Goal: Information Seeking & Learning: Learn about a topic

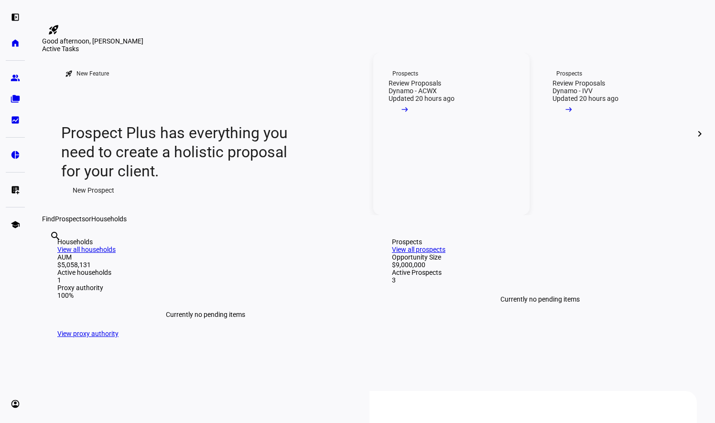
click at [461, 198] on link "Prospects Review Proposals Dynamo - ACWX Updated 20 hours ago arrow_right_alt" at bounding box center [451, 134] width 156 height 163
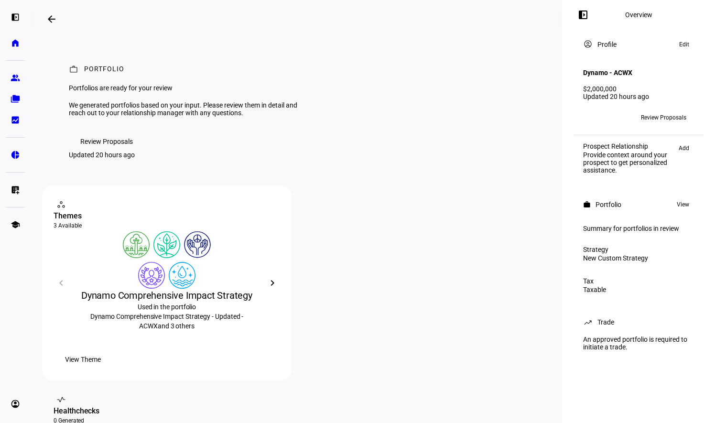
click at [114, 151] on span "Review Proposals" at bounding box center [106, 141] width 53 height 19
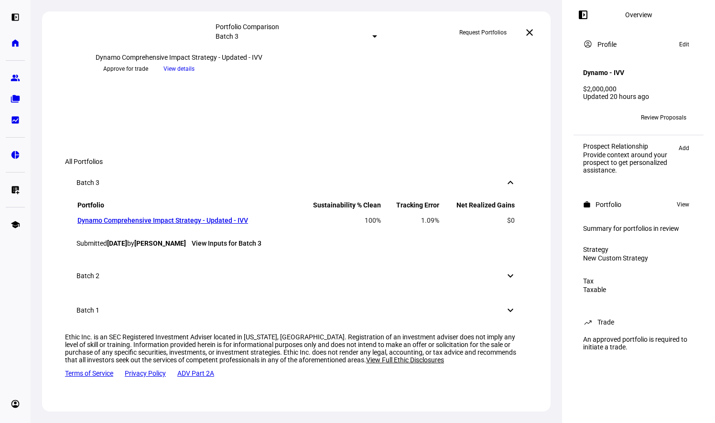
scroll to position [845, 0]
click at [506, 282] on mat-icon "keyboard_arrow_down" at bounding box center [510, 275] width 11 height 11
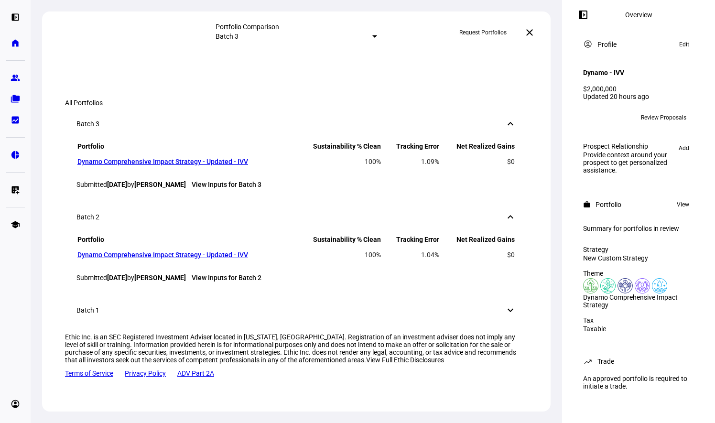
scroll to position [721, 0]
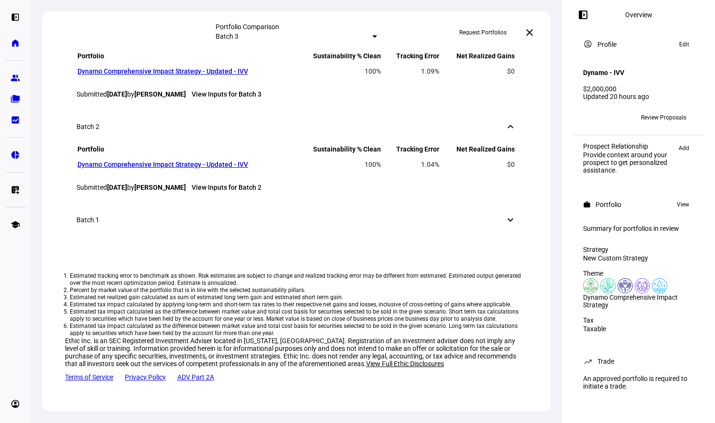
click at [504, 237] on div "Batch 1 keyboard_arrow_down" at bounding box center [296, 220] width 463 height 34
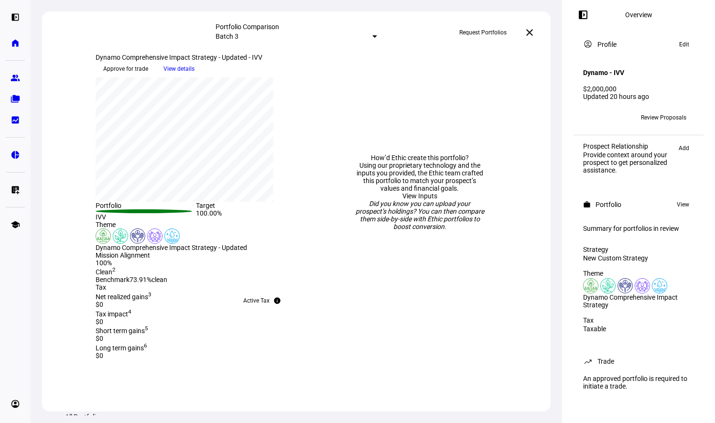
scroll to position [0, 0]
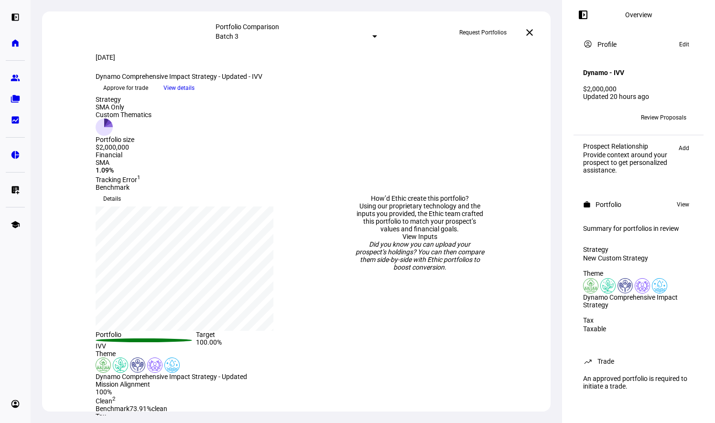
click at [195, 95] on span "View details" at bounding box center [179, 88] width 31 height 14
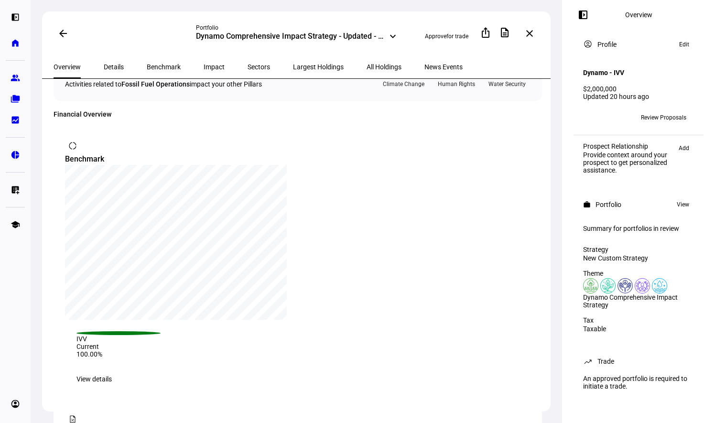
scroll to position [639, 0]
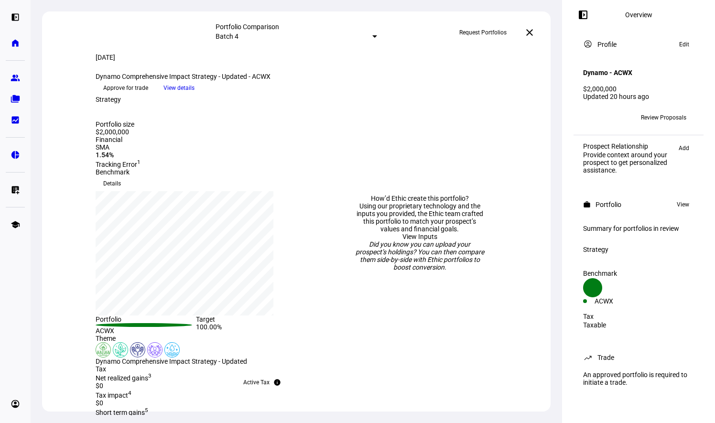
click at [195, 95] on span "View details" at bounding box center [179, 88] width 31 height 14
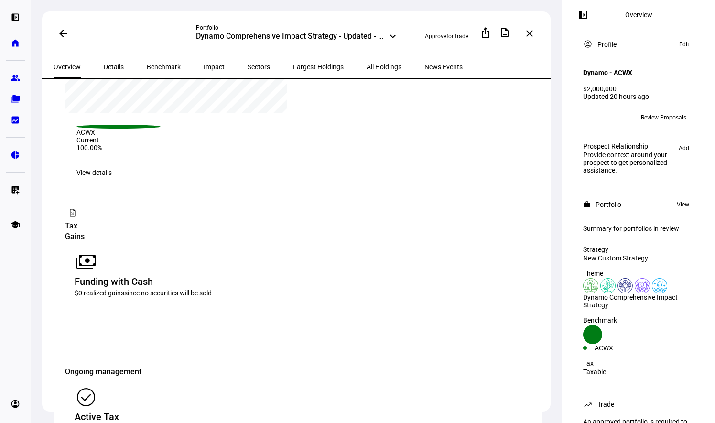
scroll to position [845, 0]
click at [106, 67] on span "Details" at bounding box center [114, 67] width 20 height 7
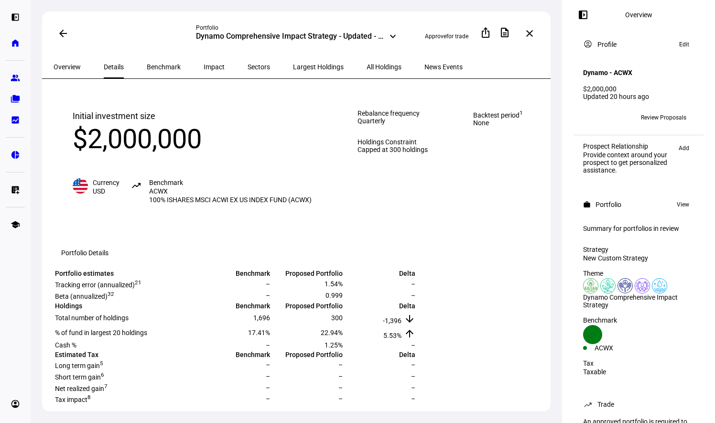
click at [282, 66] on div "Largest Holdings" at bounding box center [319, 66] width 74 height 23
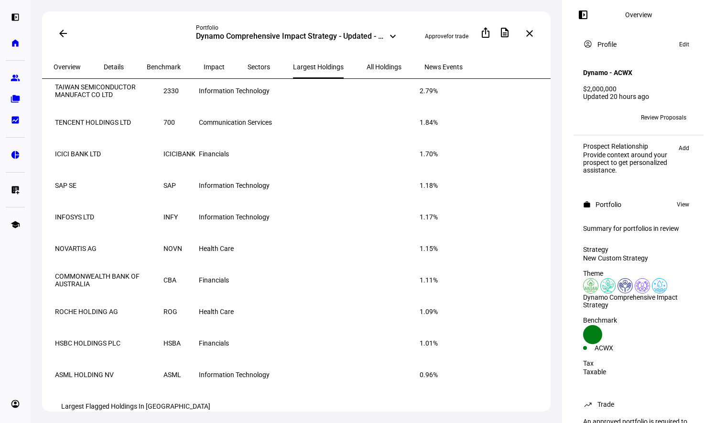
scroll to position [66, 0]
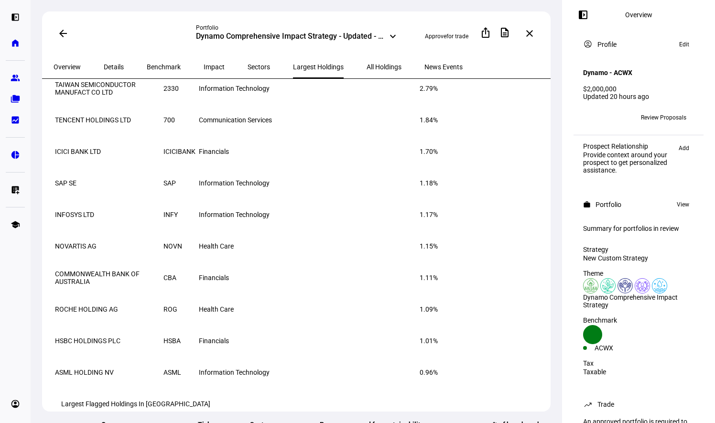
drag, startPoint x: 105, startPoint y: 287, endPoint x: 58, endPoint y: 277, distance: 47.9
click at [58, 277] on td "COMMONWEALTH BANK OF AUSTRALIA" at bounding box center [109, 277] width 108 height 31
drag, startPoint x: 58, startPoint y: 277, endPoint x: 140, endPoint y: 317, distance: 90.7
click at [140, 317] on td "ROCHE HOLDING AG" at bounding box center [109, 309] width 108 height 31
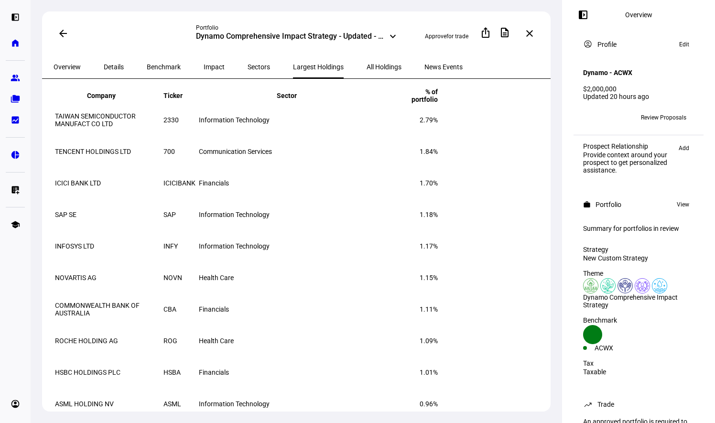
scroll to position [0, 0]
